Goal: Transaction & Acquisition: Purchase product/service

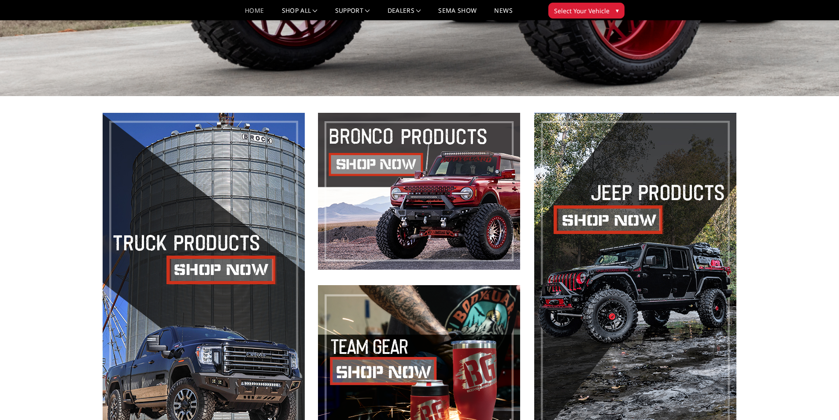
scroll to position [440, 0]
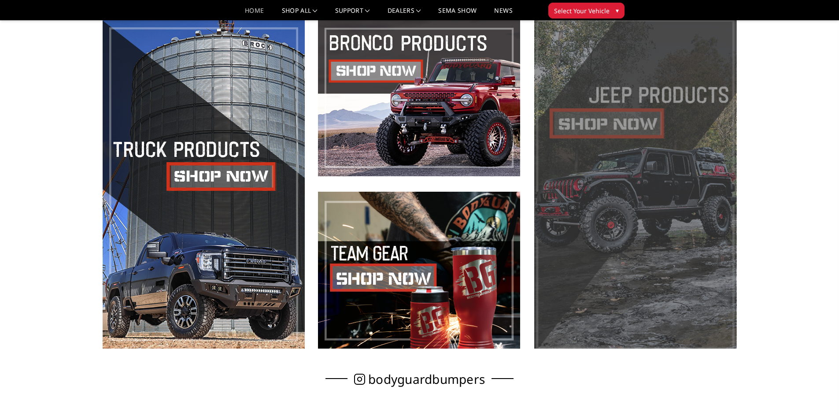
click at [618, 136] on span at bounding box center [635, 183] width 202 height 329
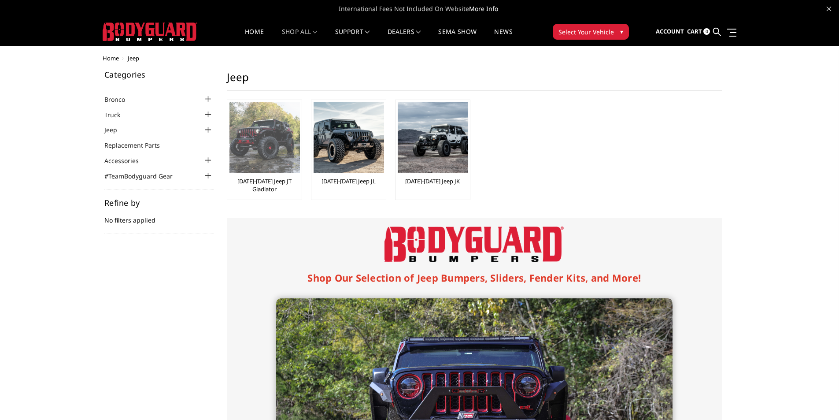
click at [273, 144] on img at bounding box center [264, 137] width 70 height 70
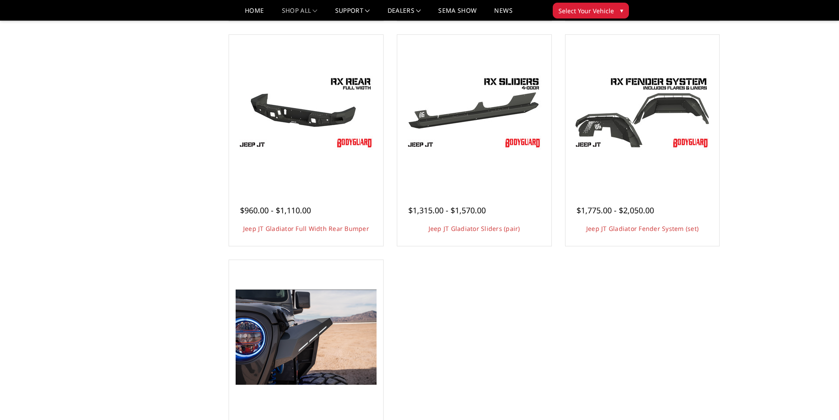
scroll to position [308, 0]
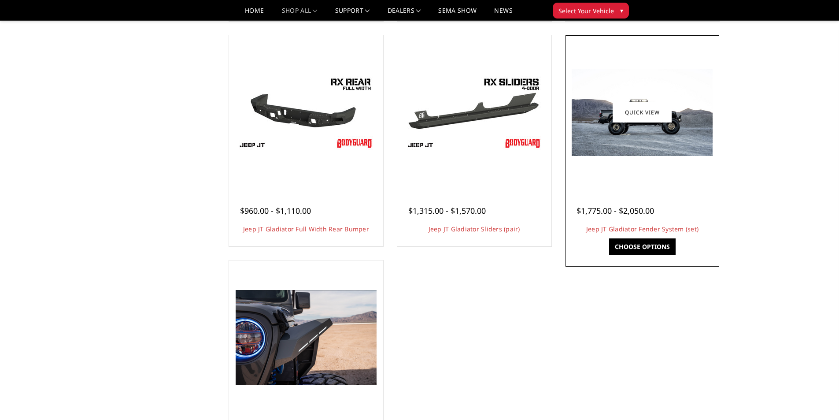
click at [623, 135] on img at bounding box center [641, 112] width 141 height 87
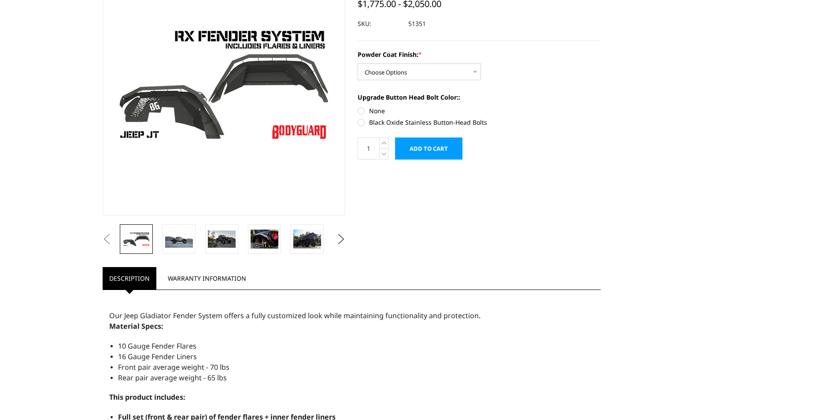
scroll to position [132, 0]
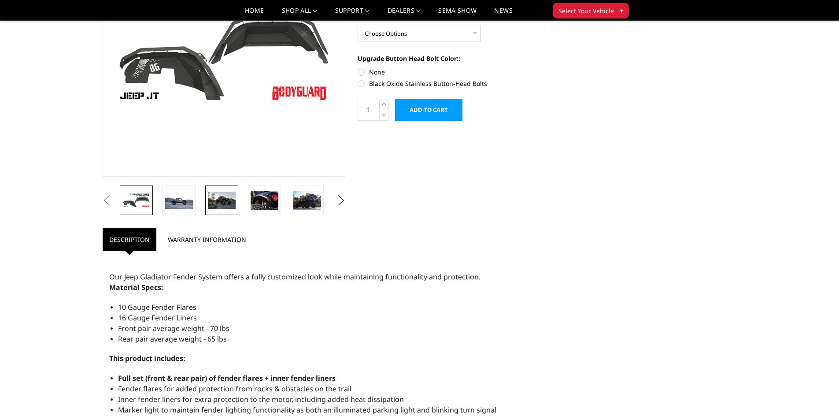
click at [224, 199] on img at bounding box center [222, 200] width 28 height 17
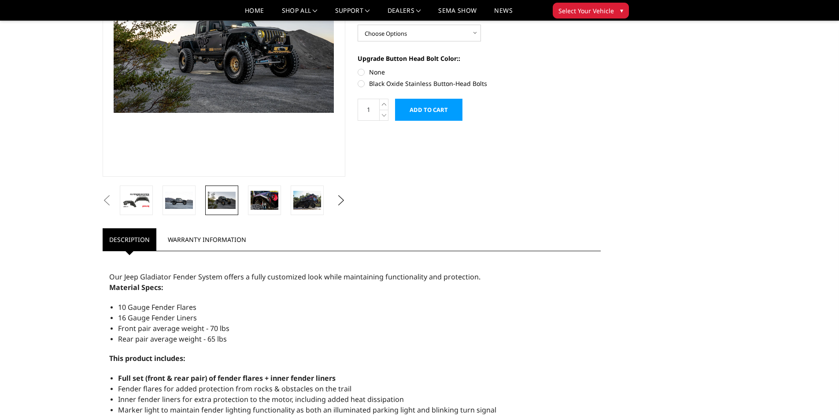
scroll to position [125, 0]
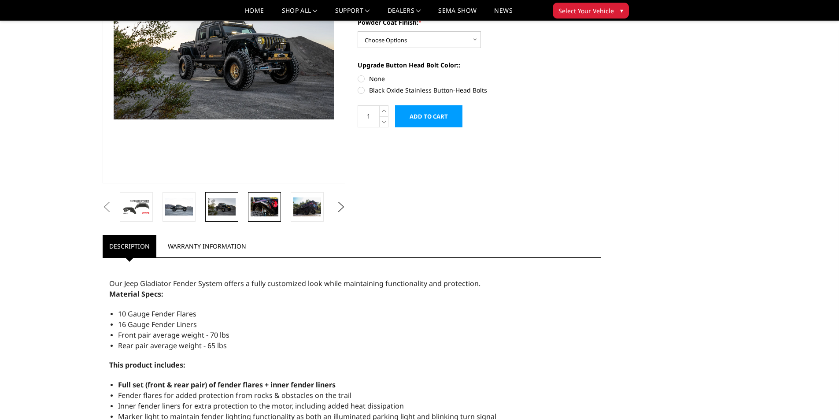
click at [258, 199] on img at bounding box center [265, 206] width 28 height 18
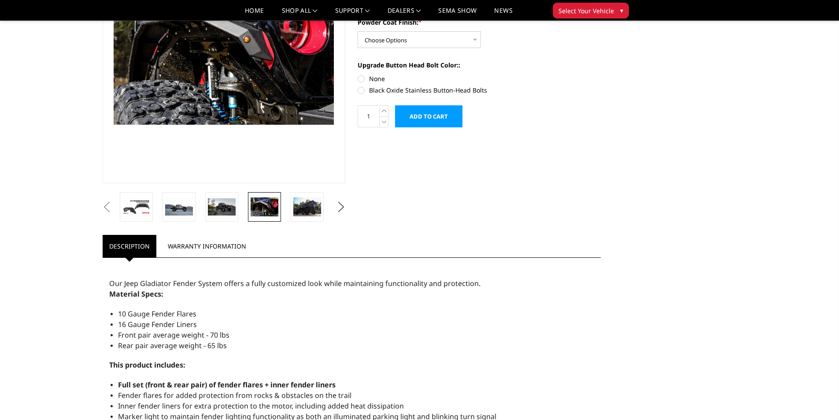
scroll to position [121, 0]
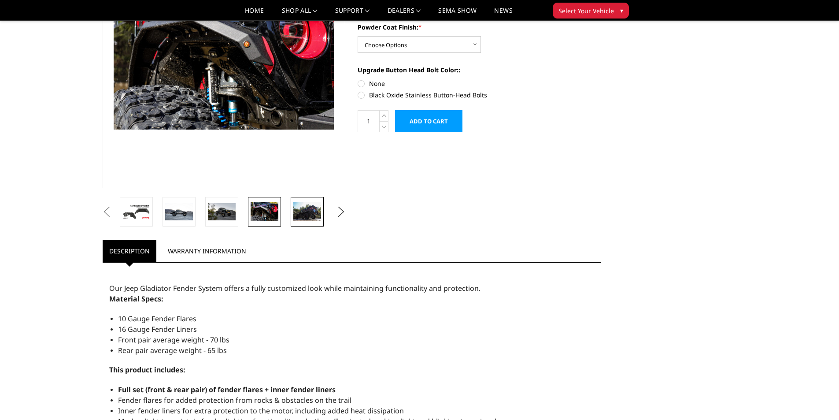
click at [301, 211] on img at bounding box center [307, 211] width 28 height 18
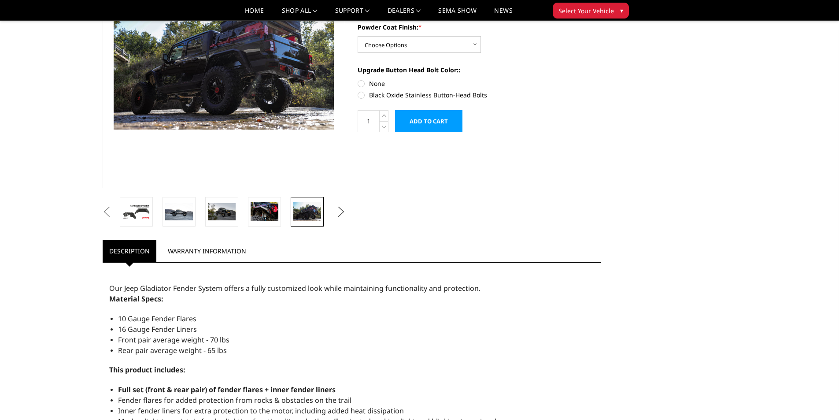
click at [339, 212] on button "Next" at bounding box center [340, 211] width 13 height 13
click at [304, 209] on img at bounding box center [307, 211] width 28 height 18
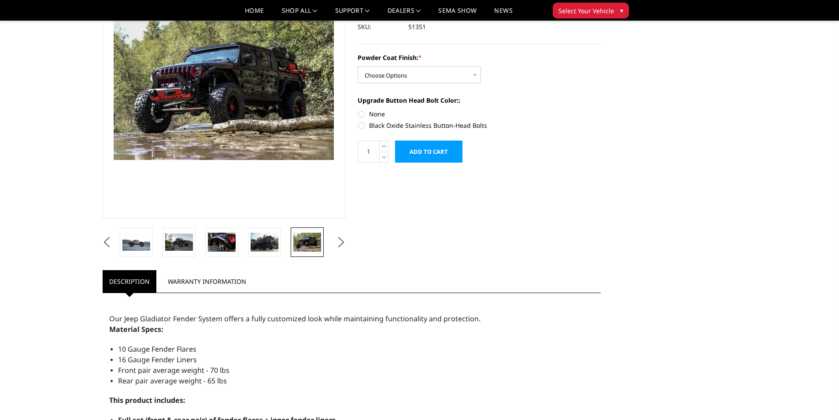
scroll to position [77, 0]
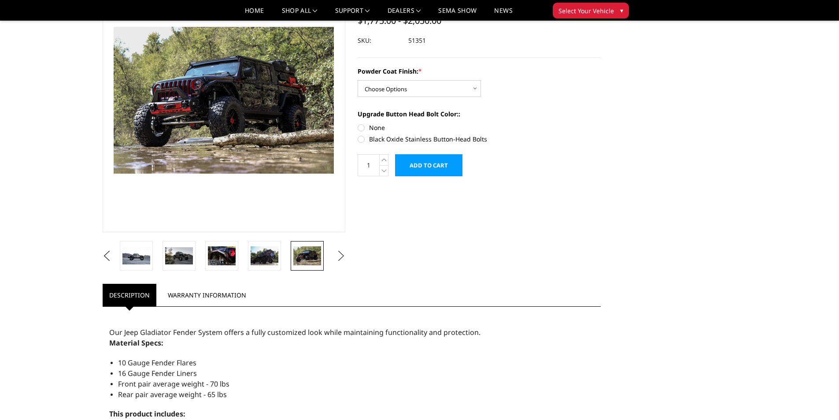
click at [339, 255] on button "Next" at bounding box center [340, 255] width 13 height 13
click at [312, 254] on img at bounding box center [307, 255] width 28 height 18
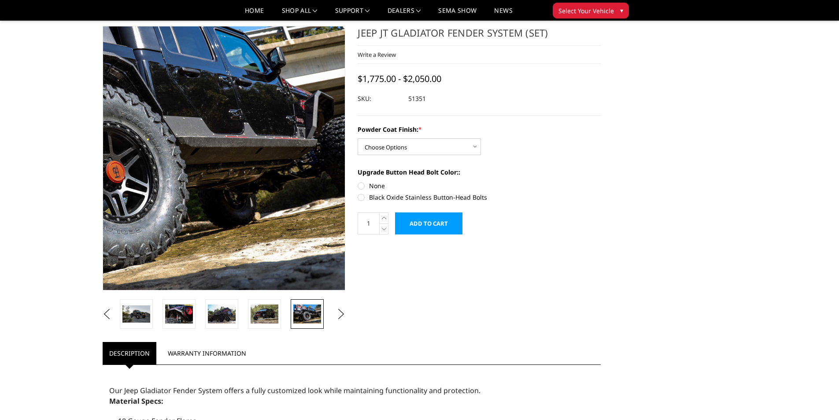
scroll to position [0, 0]
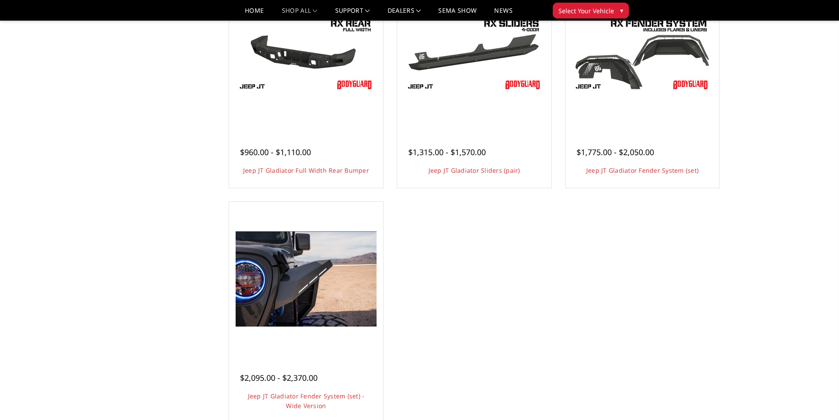
scroll to position [308, 0]
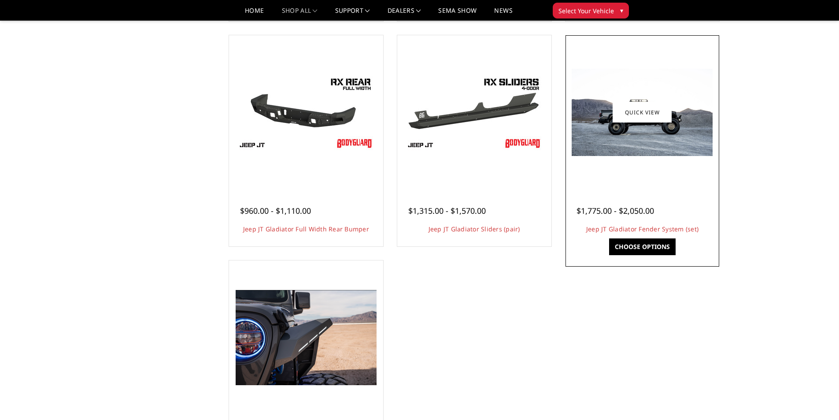
click at [622, 132] on img at bounding box center [641, 112] width 141 height 87
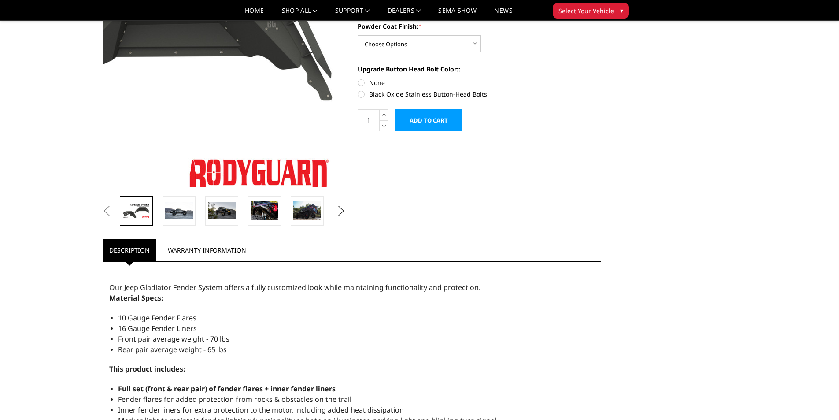
scroll to position [132, 0]
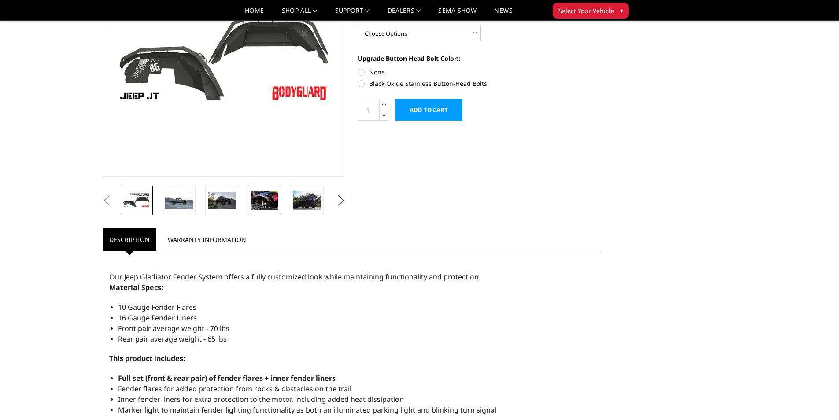
click at [267, 202] on img at bounding box center [265, 200] width 28 height 18
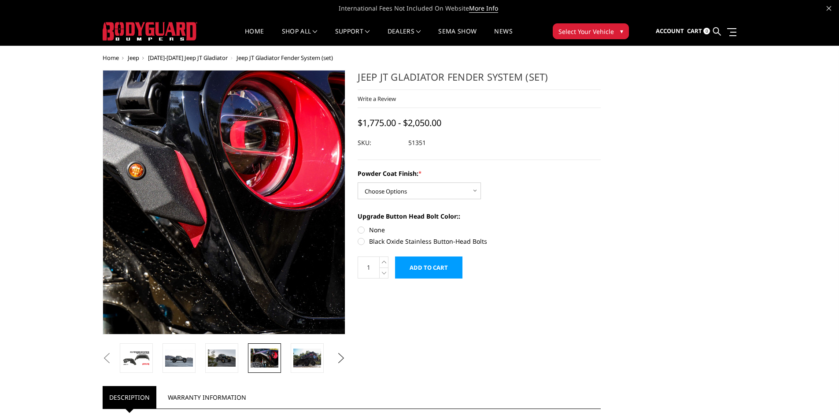
scroll to position [0, 0]
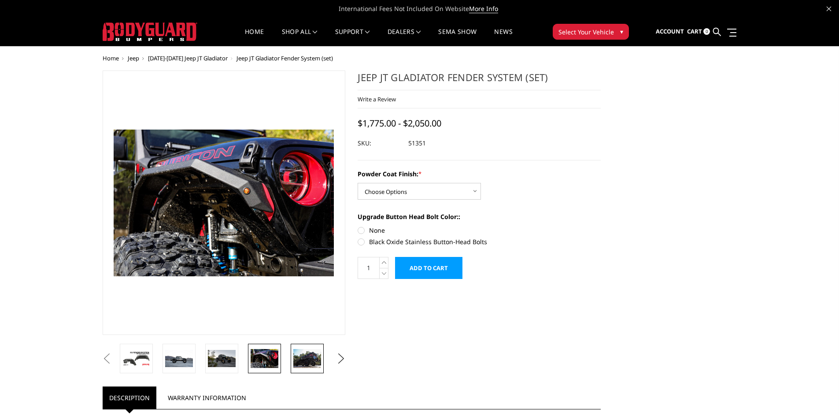
click at [311, 358] on img at bounding box center [307, 358] width 28 height 18
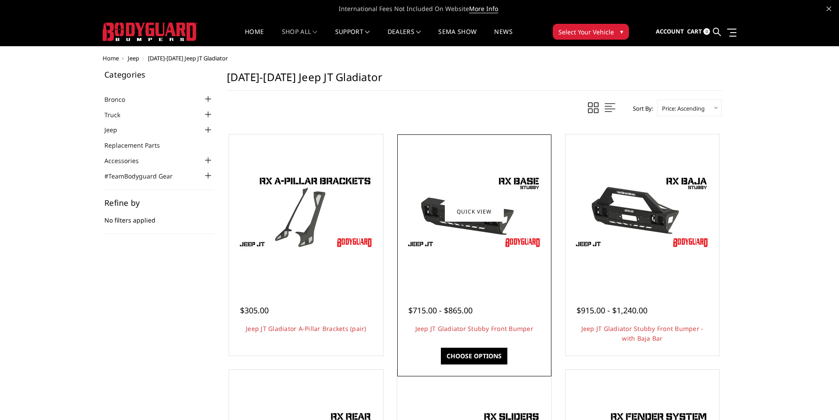
click at [461, 243] on img at bounding box center [474, 211] width 141 height 79
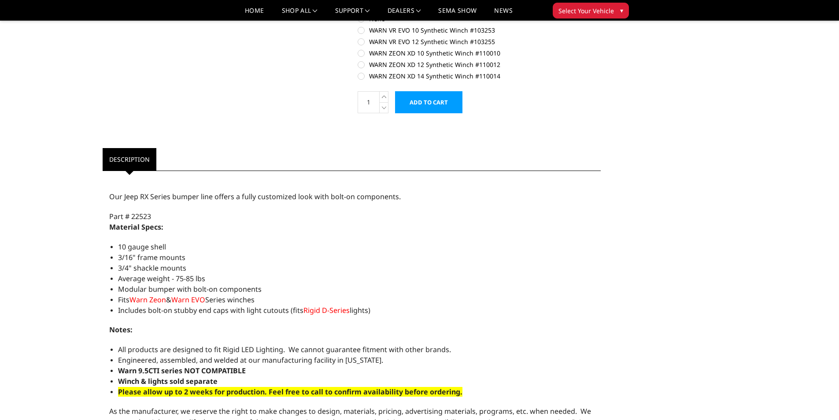
scroll to position [396, 0]
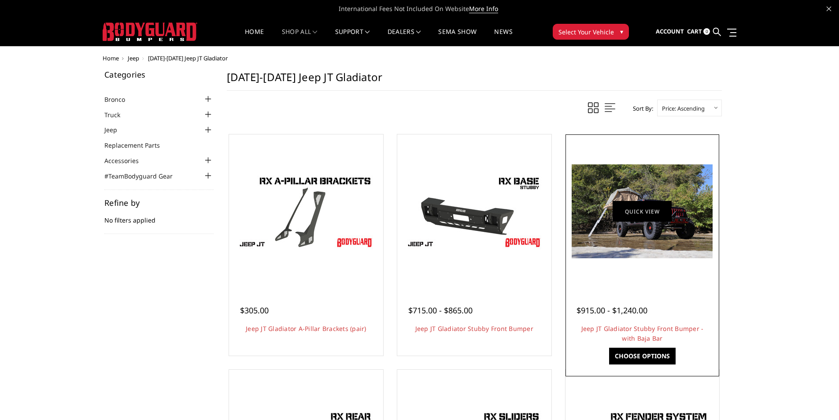
click at [624, 210] on link "Quick view" at bounding box center [641, 211] width 59 height 21
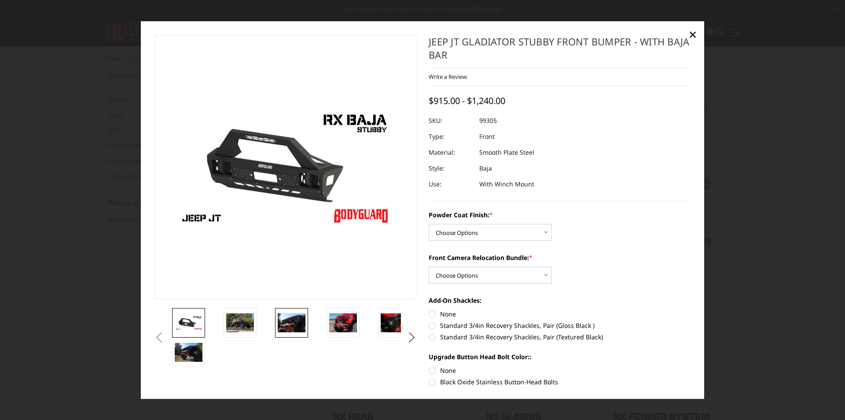
click at [295, 321] on img at bounding box center [292, 322] width 28 height 18
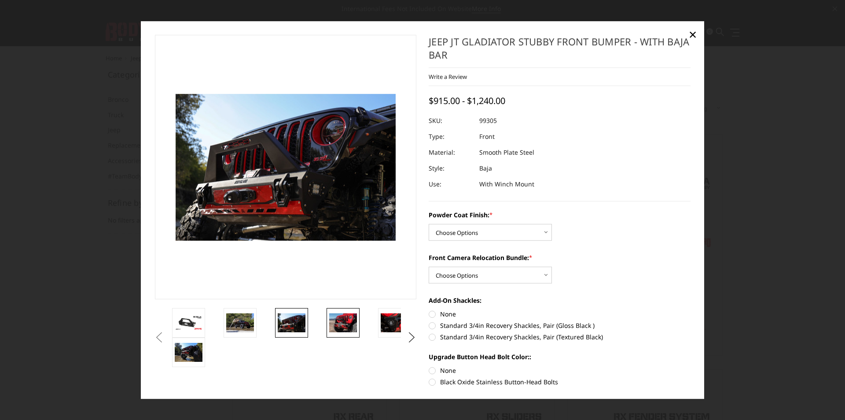
click at [327, 330] on link at bounding box center [343, 322] width 33 height 29
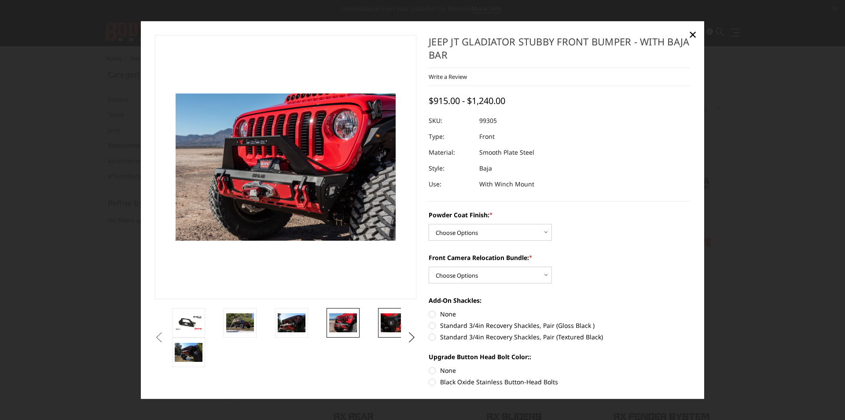
click at [385, 323] on img at bounding box center [395, 322] width 28 height 18
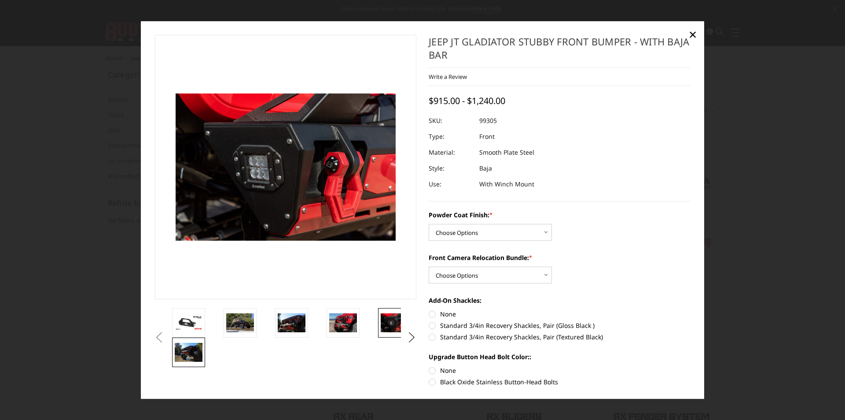
click at [185, 345] on img at bounding box center [189, 352] width 28 height 18
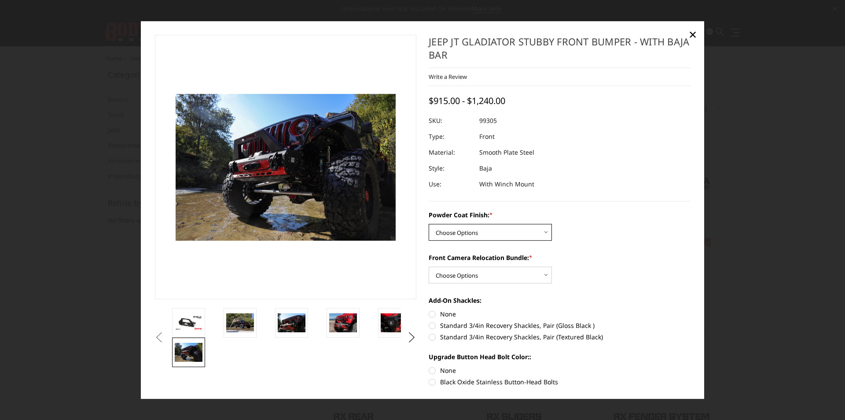
click at [518, 232] on select "Choose Options Bare Metal Textured Black Powder Coat" at bounding box center [490, 232] width 123 height 17
select select "4248"
click at [429, 224] on select "Choose Options Bare Metal Textured Black Powder Coat" at bounding box center [490, 232] width 123 height 17
click at [692, 35] on span "×" at bounding box center [693, 34] width 8 height 19
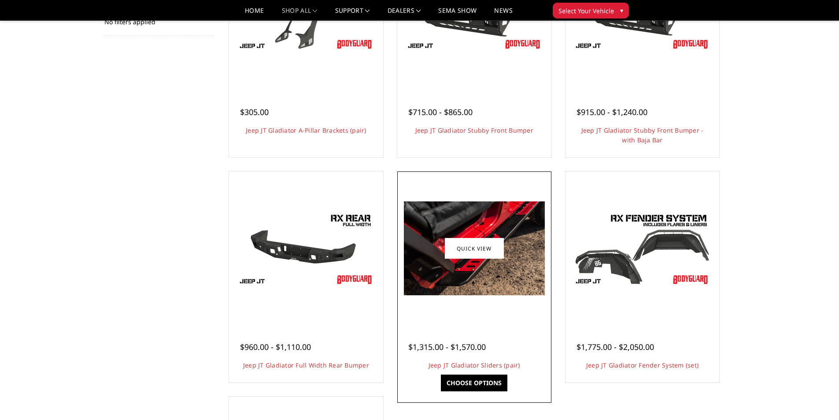
scroll to position [176, 0]
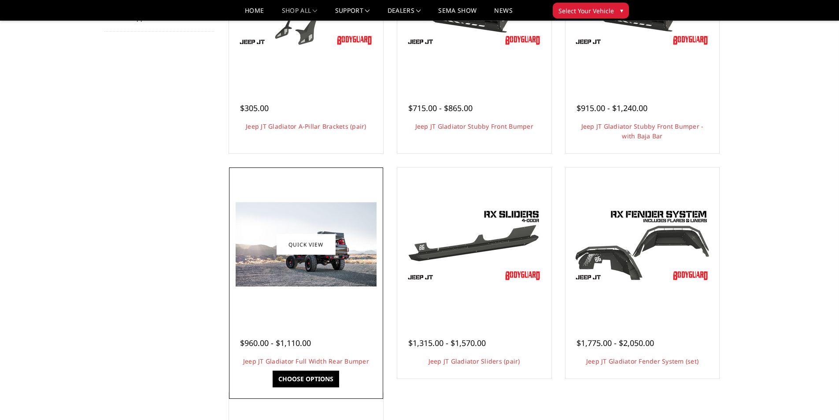
click at [323, 267] on img at bounding box center [306, 244] width 141 height 84
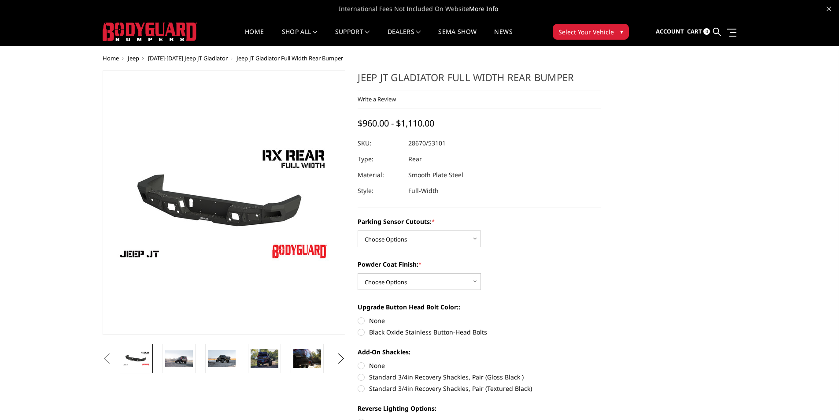
click at [238, 212] on img at bounding box center [205, 201] width 564 height 317
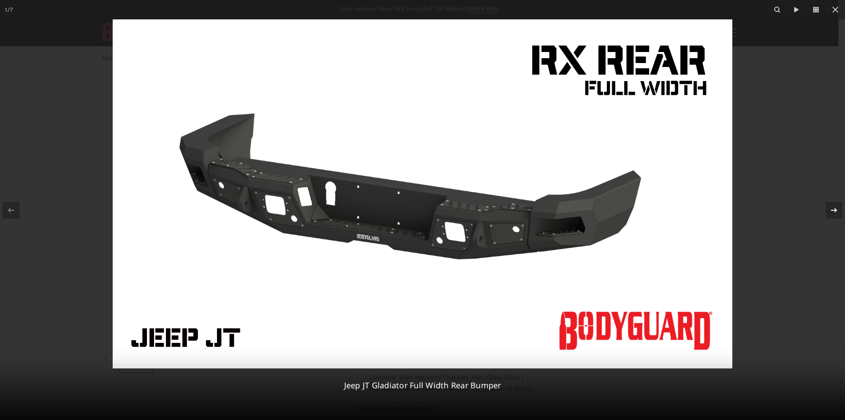
click at [832, 209] on icon at bounding box center [834, 210] width 11 height 11
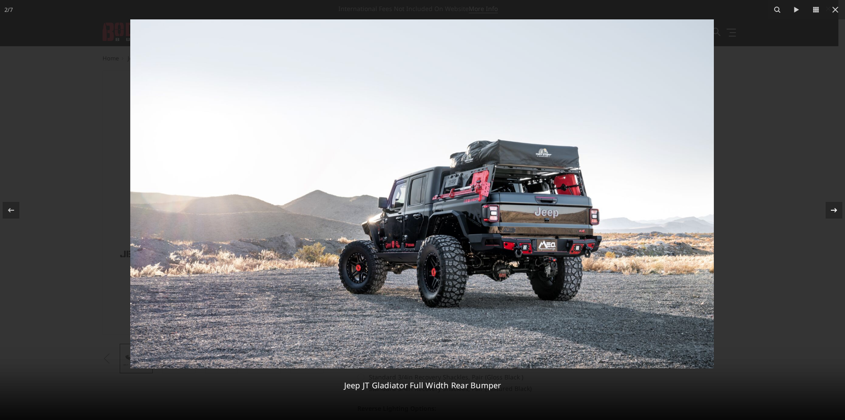
click at [833, 211] on icon at bounding box center [834, 210] width 11 height 11
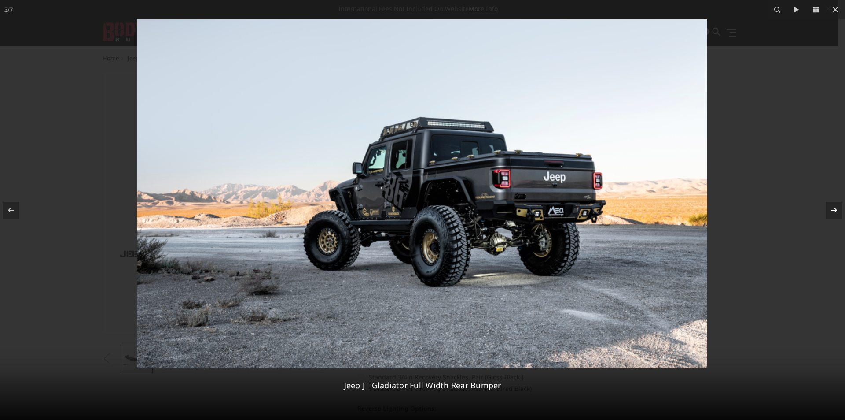
click at [833, 209] on icon at bounding box center [834, 210] width 11 height 11
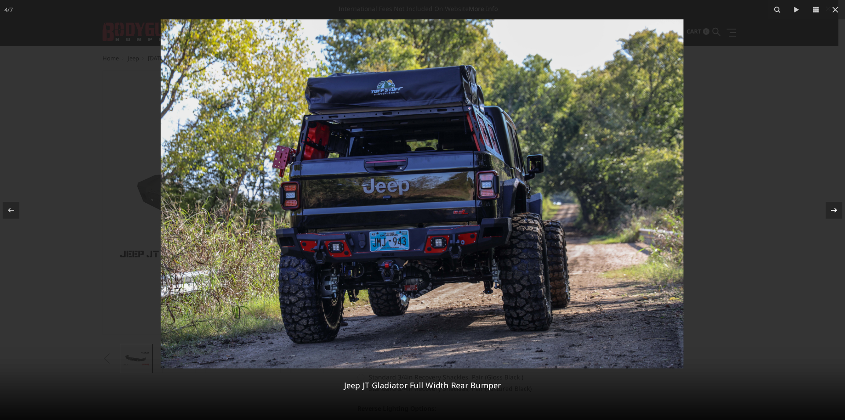
click at [834, 207] on icon at bounding box center [834, 210] width 11 height 11
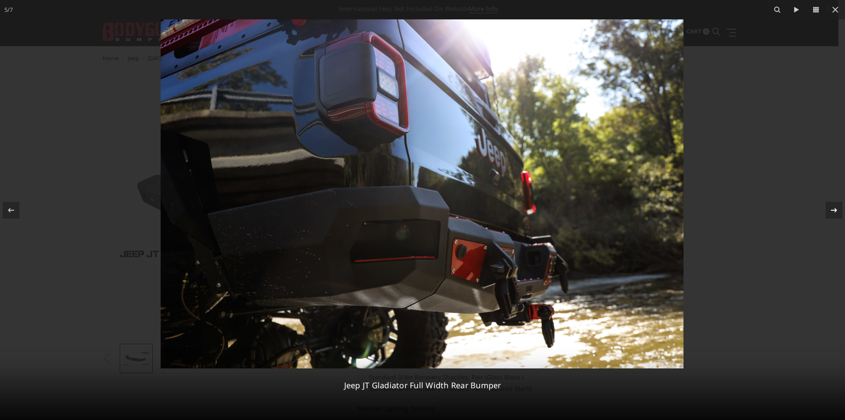
click at [836, 210] on icon at bounding box center [834, 209] width 6 height 4
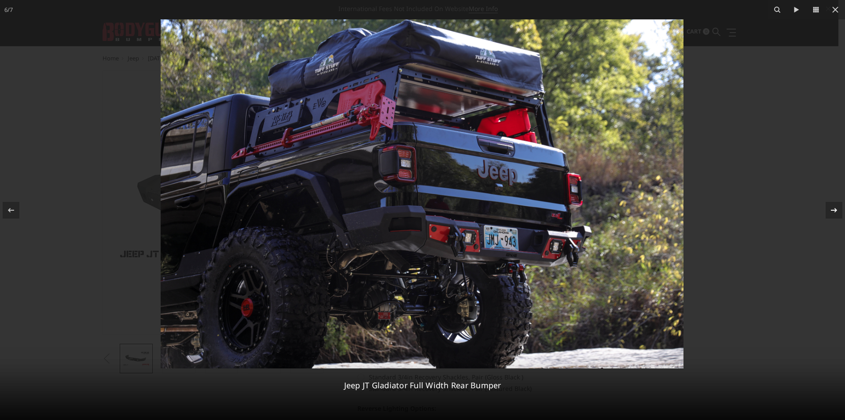
click at [838, 212] on icon at bounding box center [834, 210] width 11 height 11
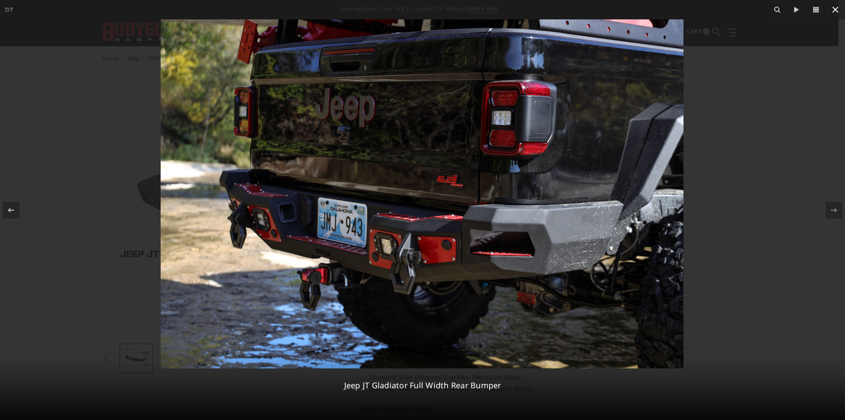
click at [836, 11] on icon at bounding box center [835, 9] width 11 height 11
